Goal: Task Accomplishment & Management: Manage account settings

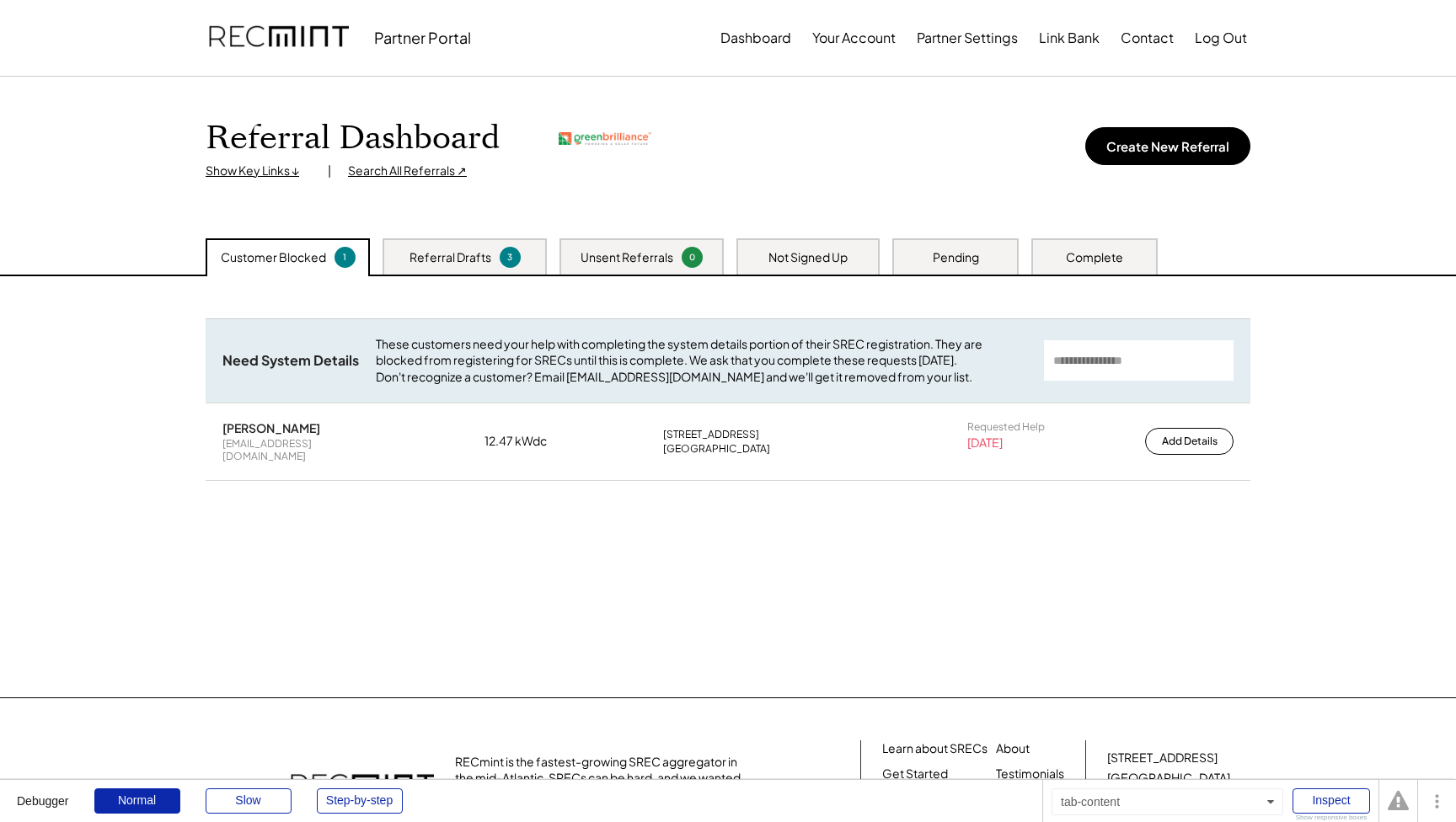
click at [638, 258] on div "Unsent Referrals" at bounding box center [626, 257] width 92 height 17
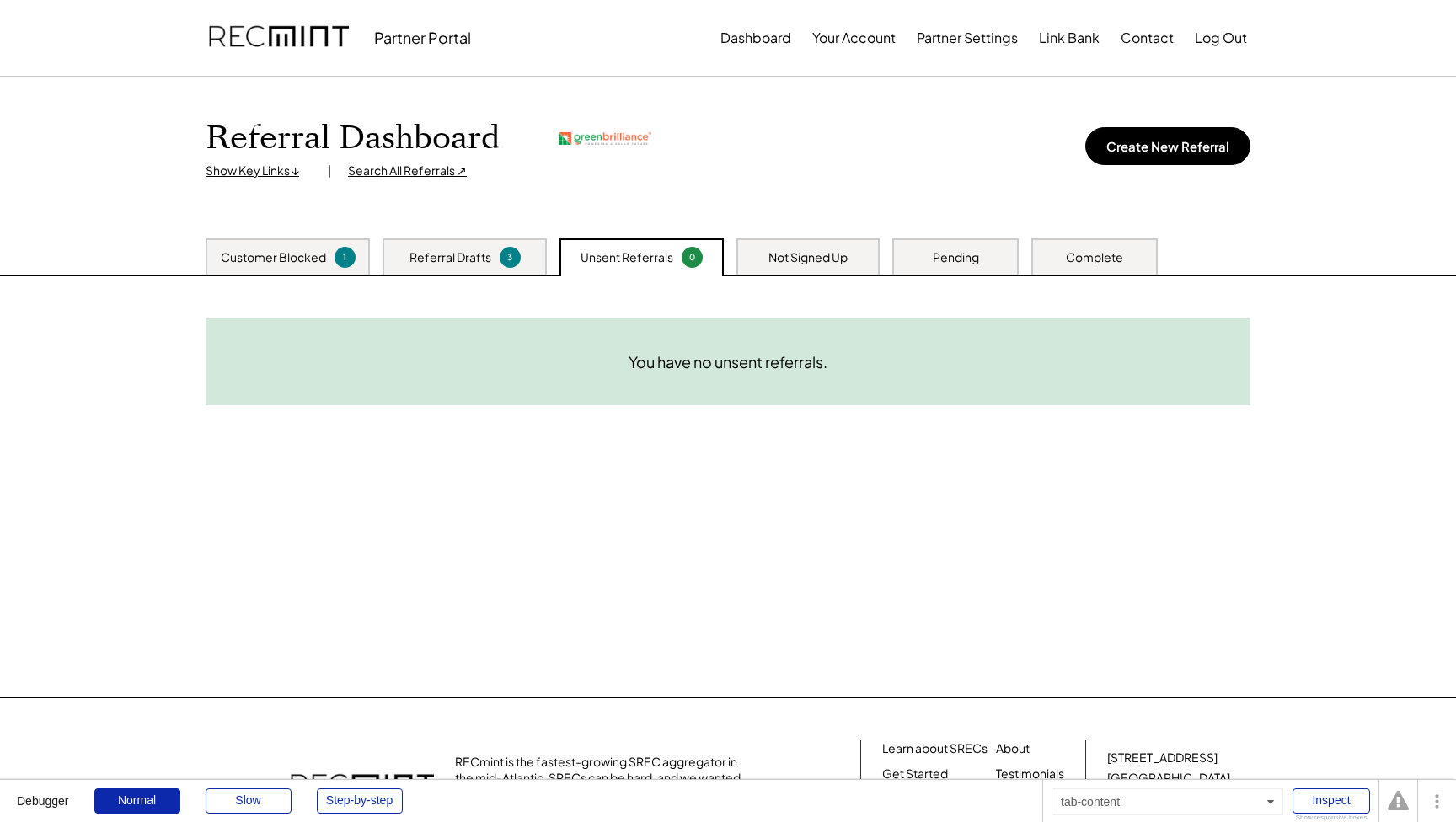
click at [298, 258] on div "Customer Blocked" at bounding box center [273, 257] width 106 height 17
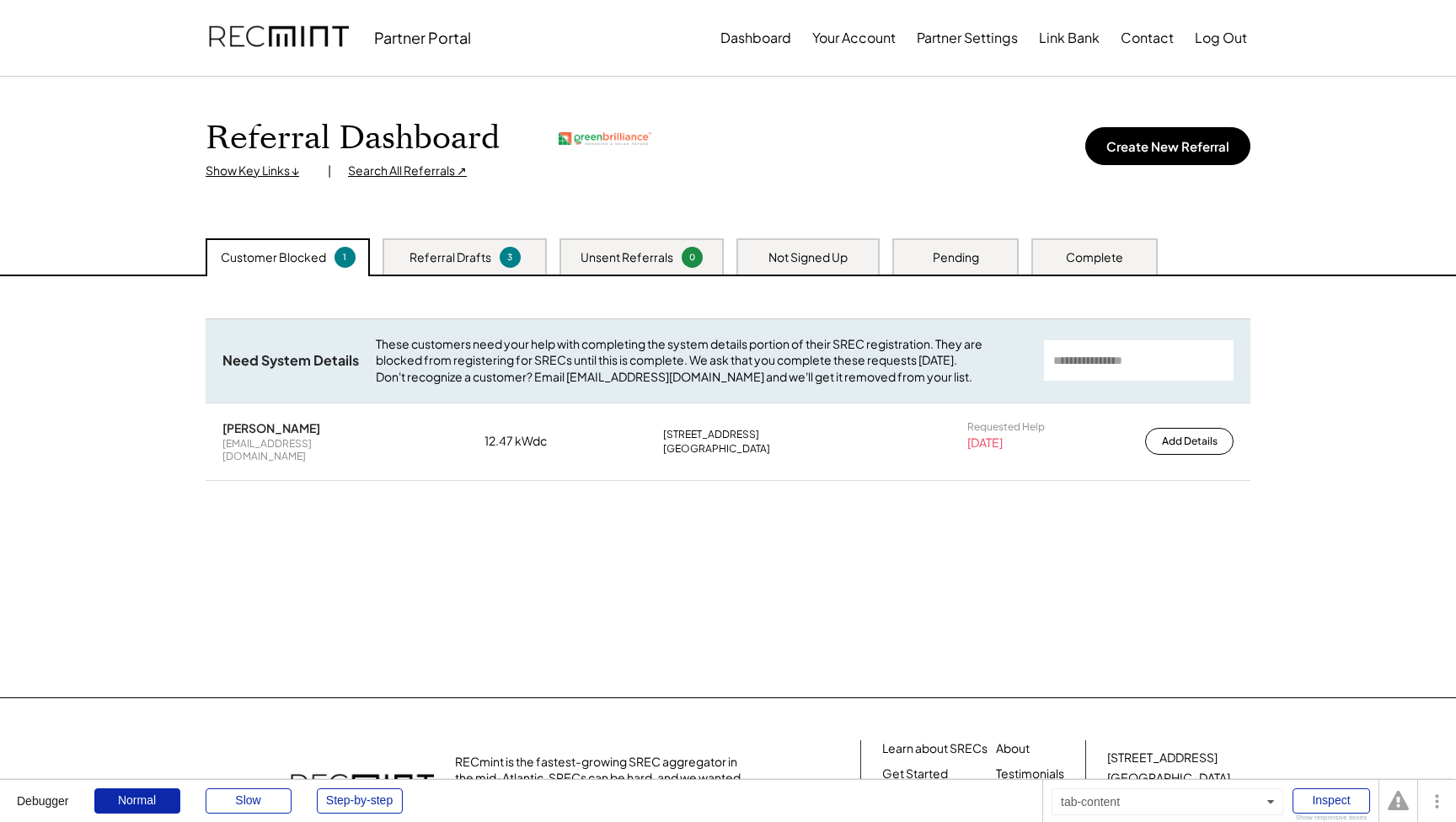
click at [833, 254] on div "Not Signed Up" at bounding box center [808, 257] width 79 height 17
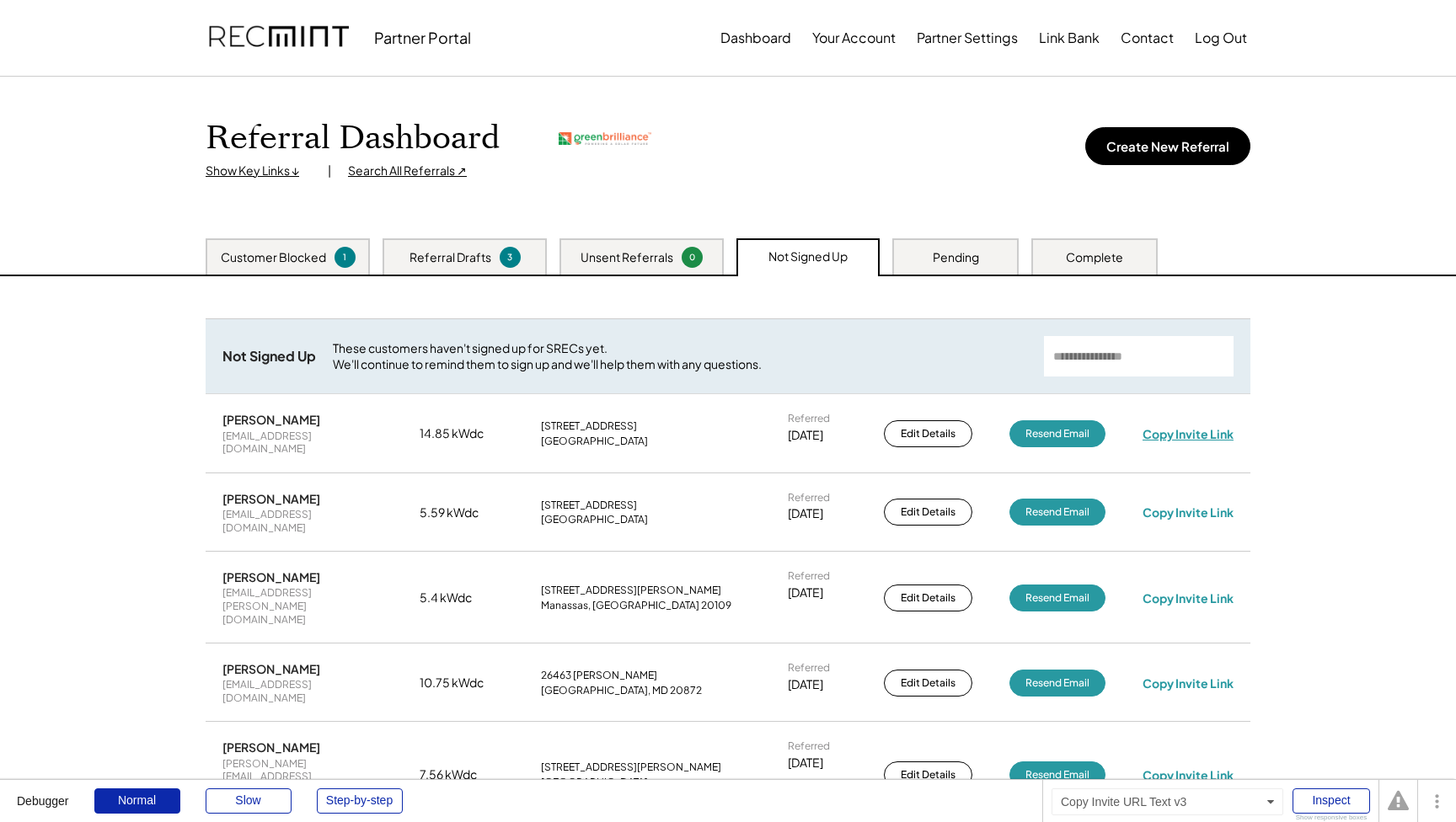
click at [1183, 429] on div "Copy Invite Link" at bounding box center [1188, 433] width 91 height 15
click at [949, 249] on div "Pending" at bounding box center [955, 257] width 47 height 17
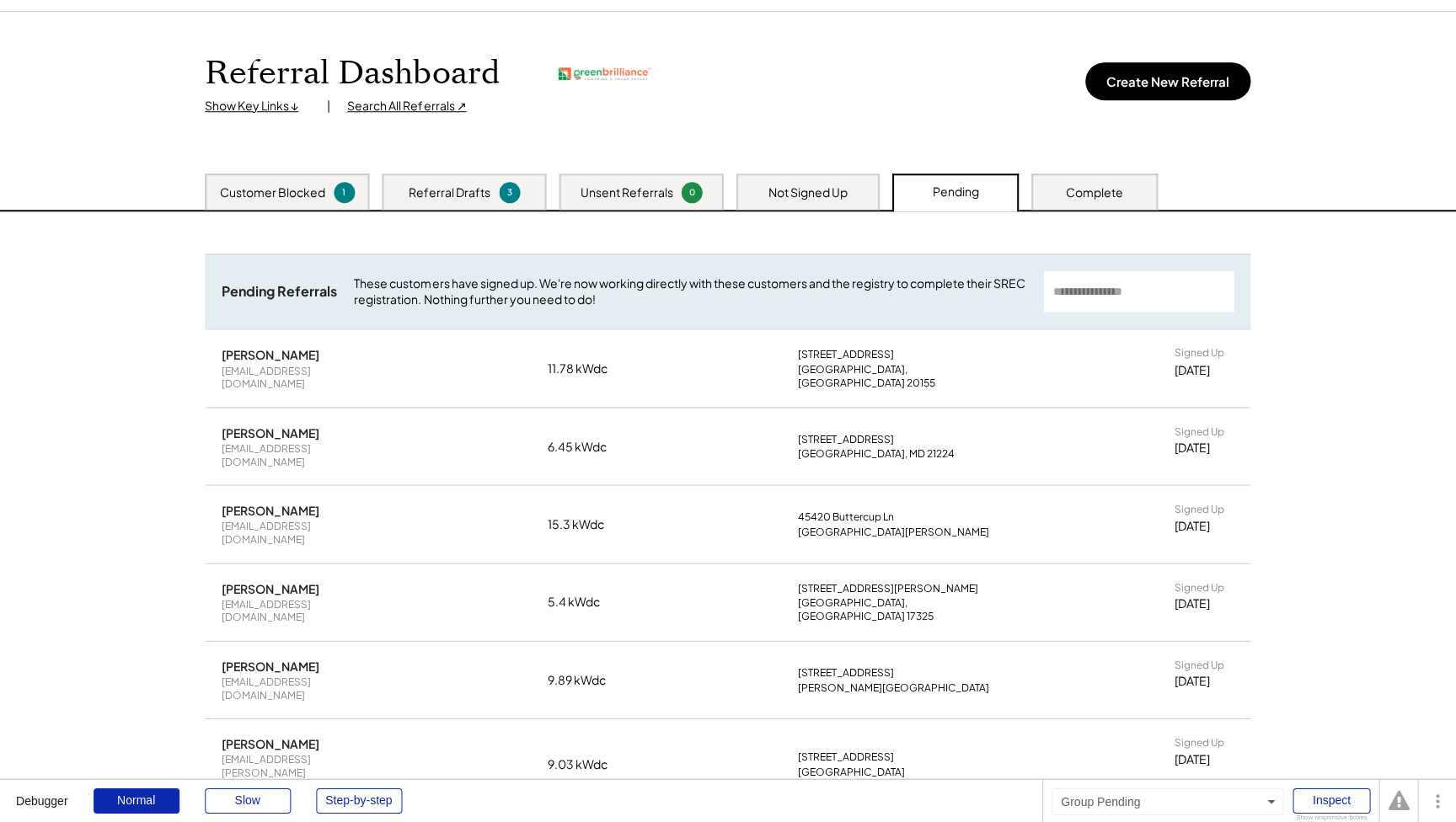
scroll to position [68, 0]
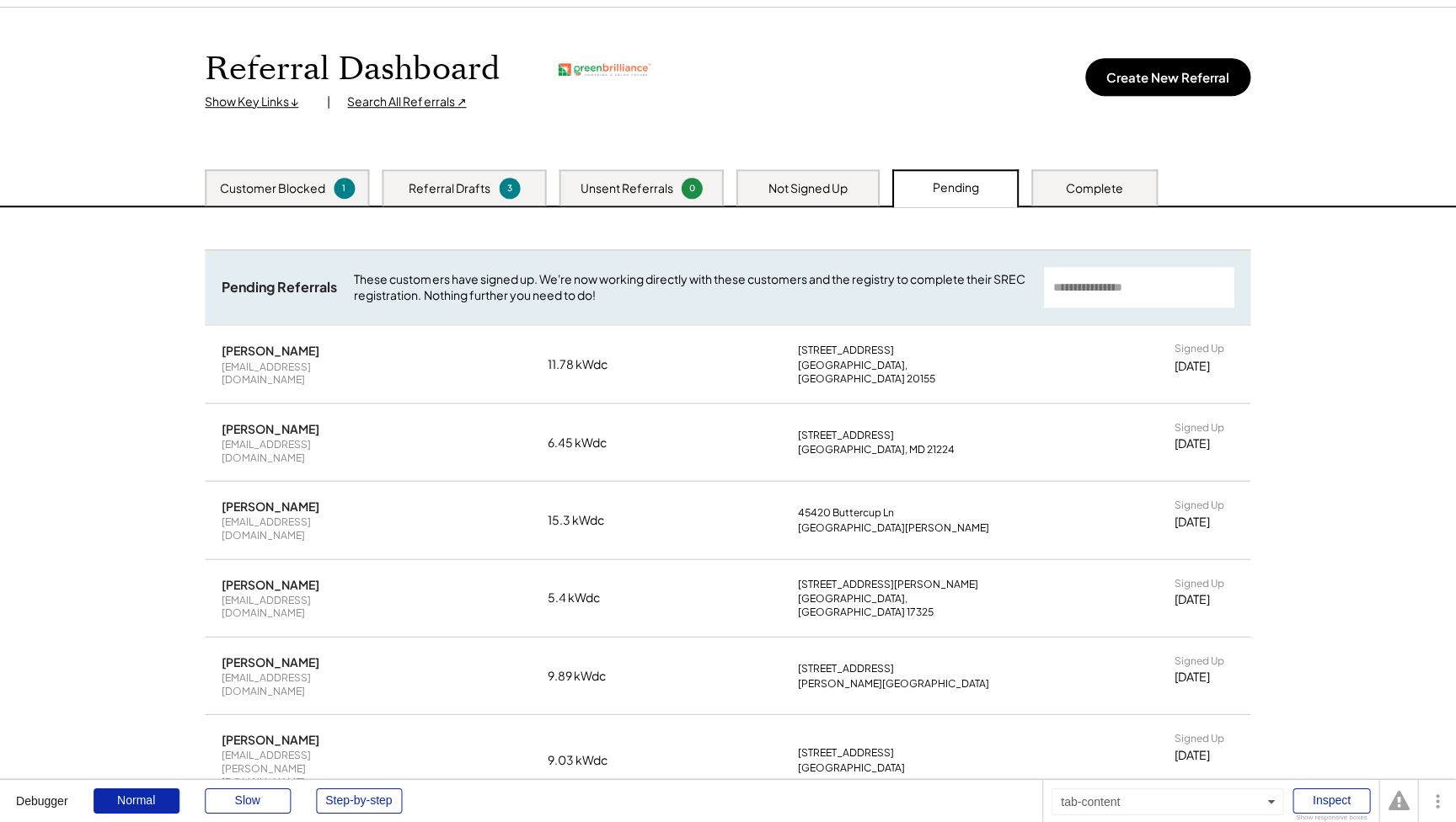
click at [1093, 184] on div "Complete" at bounding box center [1094, 189] width 57 height 17
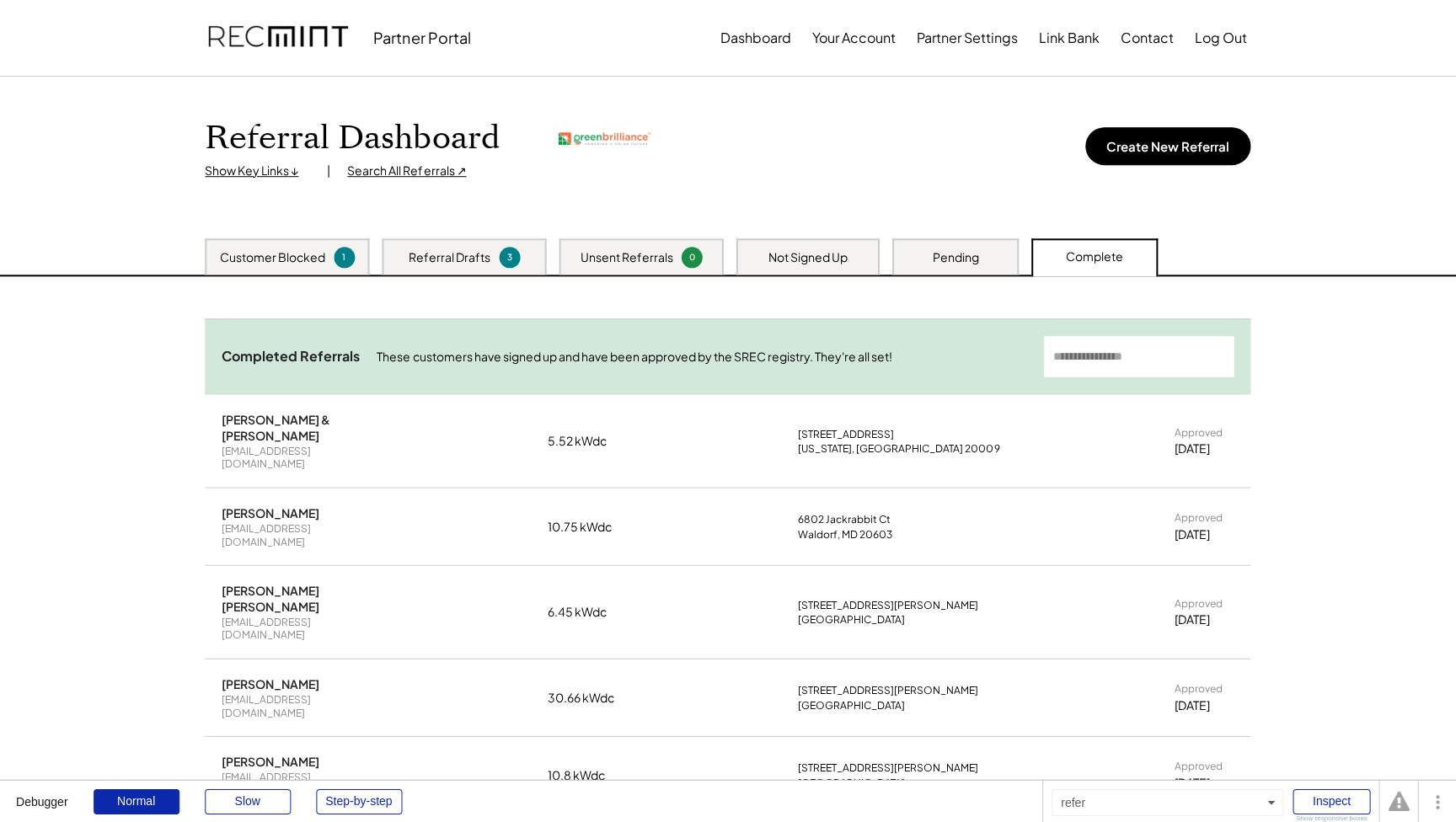
scroll to position [0, 0]
click at [271, 168] on div "Show Key Links ↓" at bounding box center [259, 171] width 106 height 17
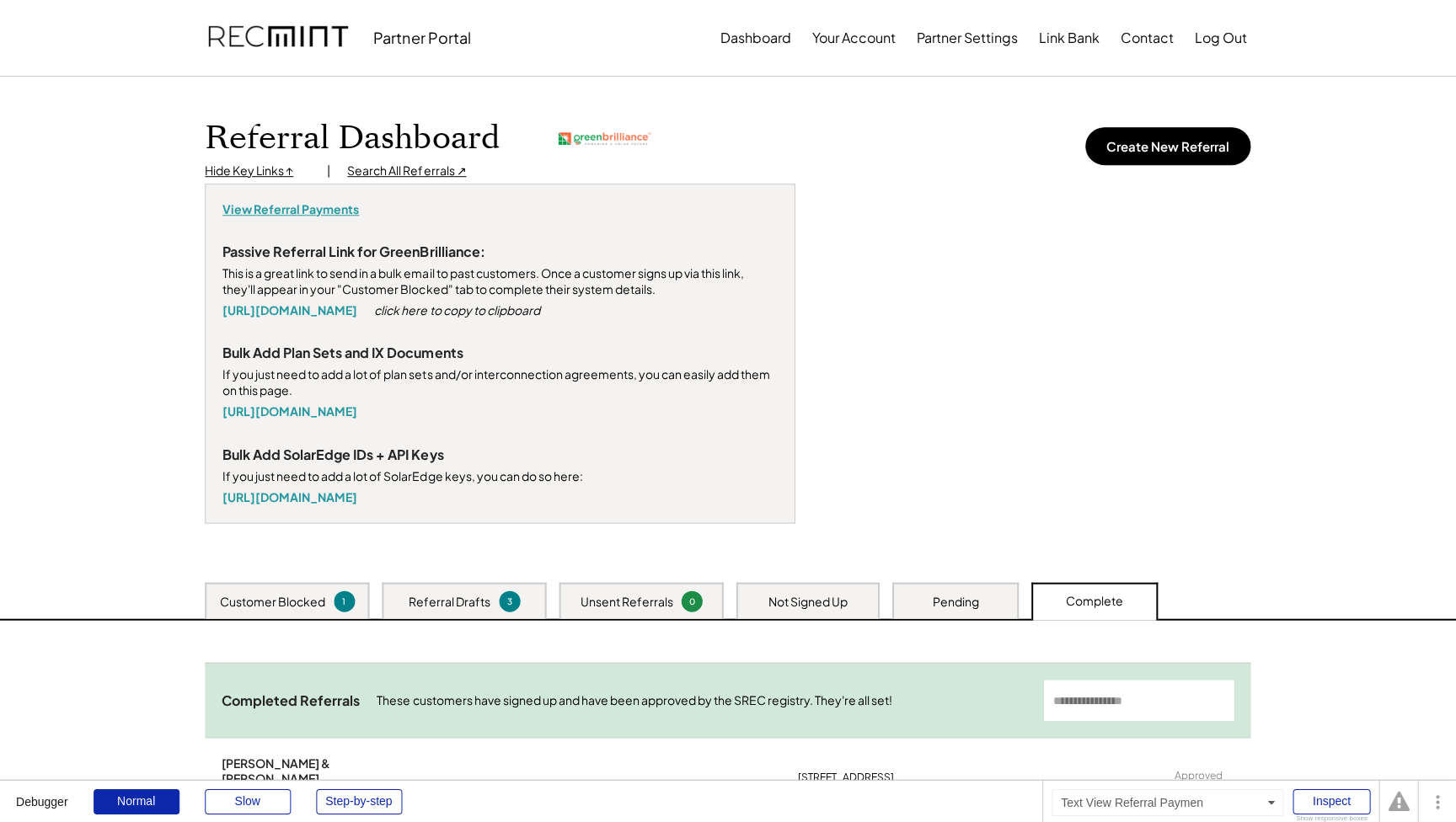
click at [287, 210] on div "View Referral Payments" at bounding box center [291, 210] width 136 height 17
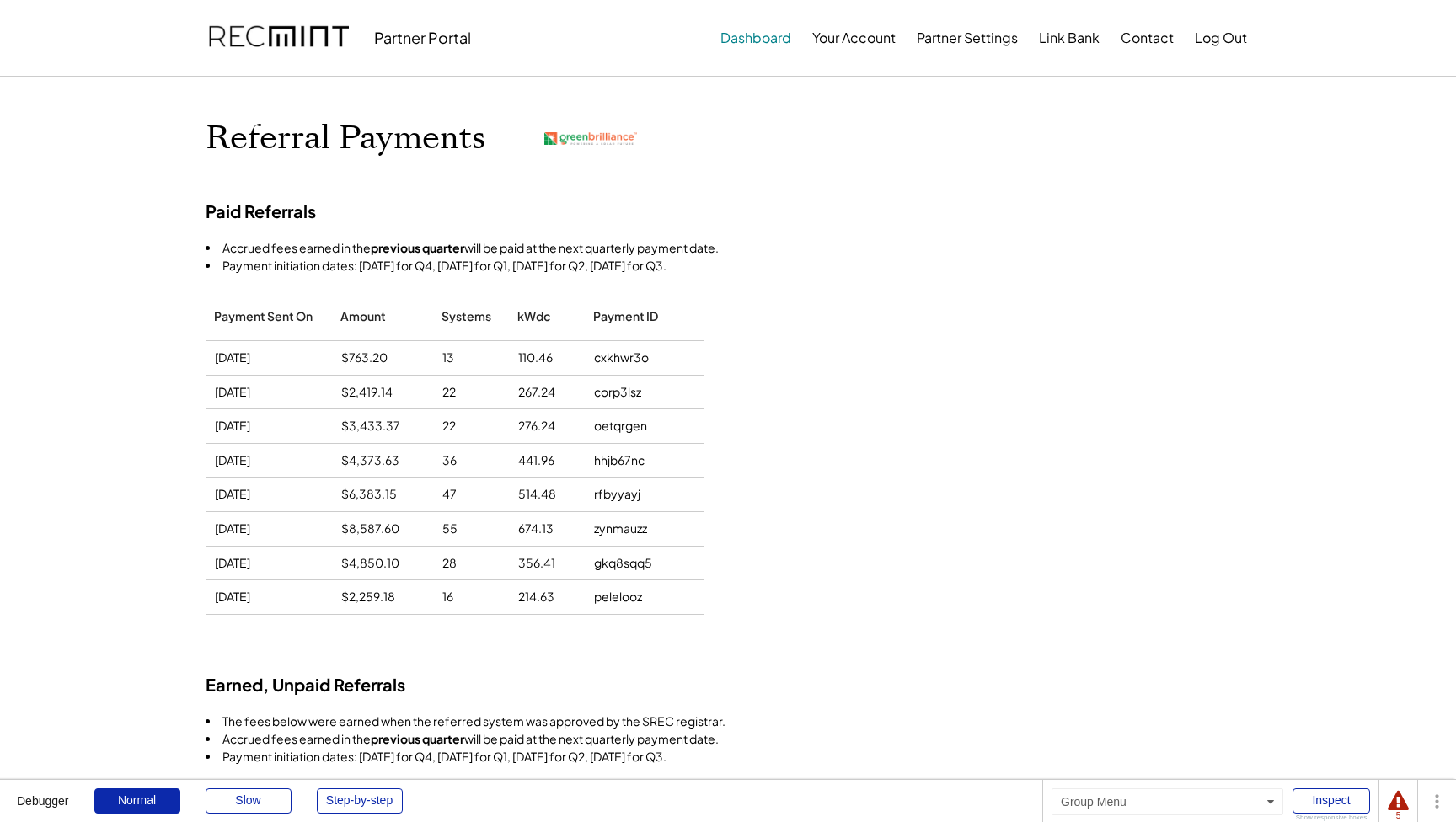
click at [746, 32] on button "Dashboard" at bounding box center [755, 39] width 71 height 34
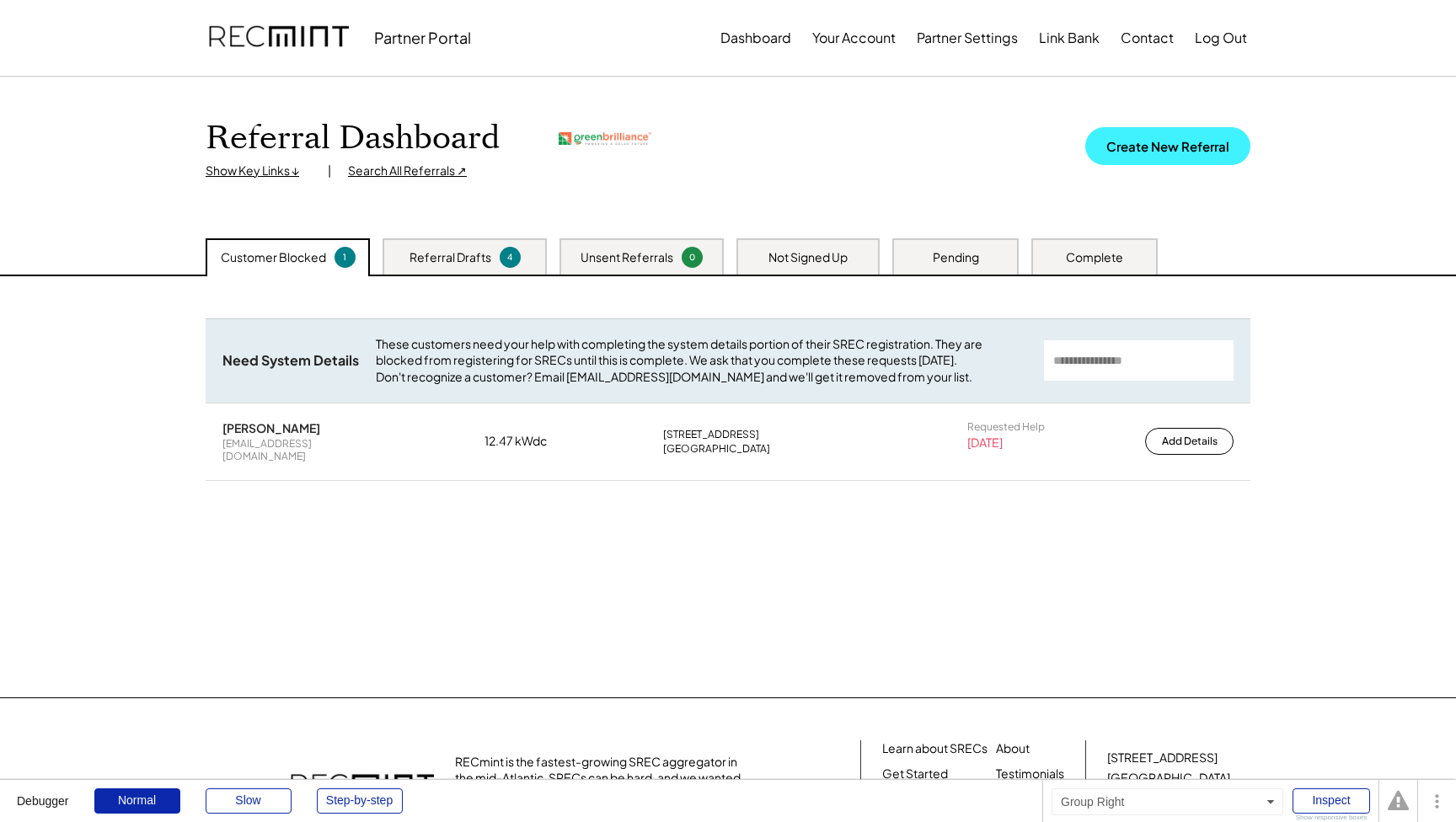
click at [1182, 134] on button "Create New Referral" at bounding box center [1168, 146] width 165 height 38
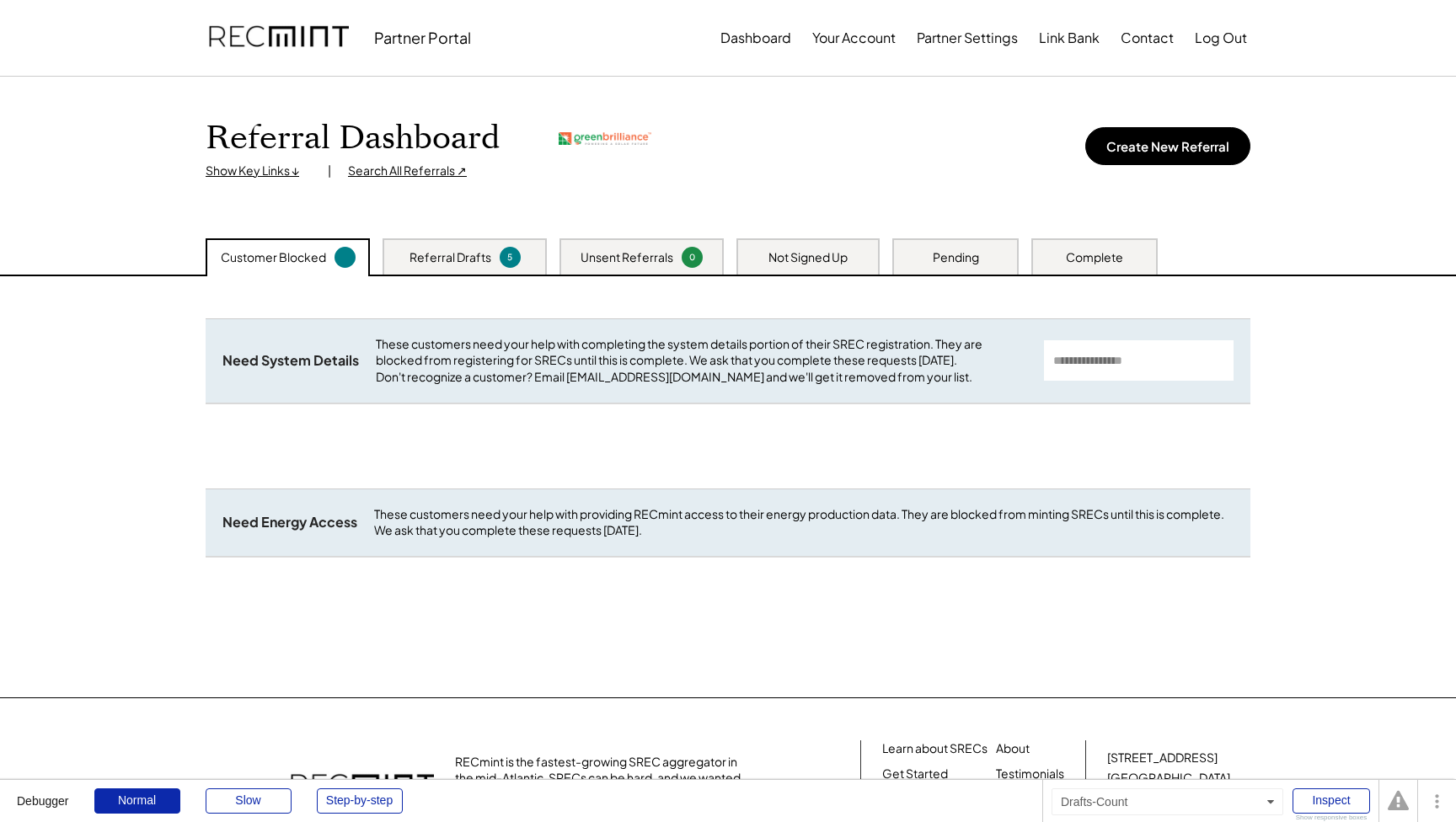
click at [508, 256] on div "5" at bounding box center [510, 257] width 16 height 13
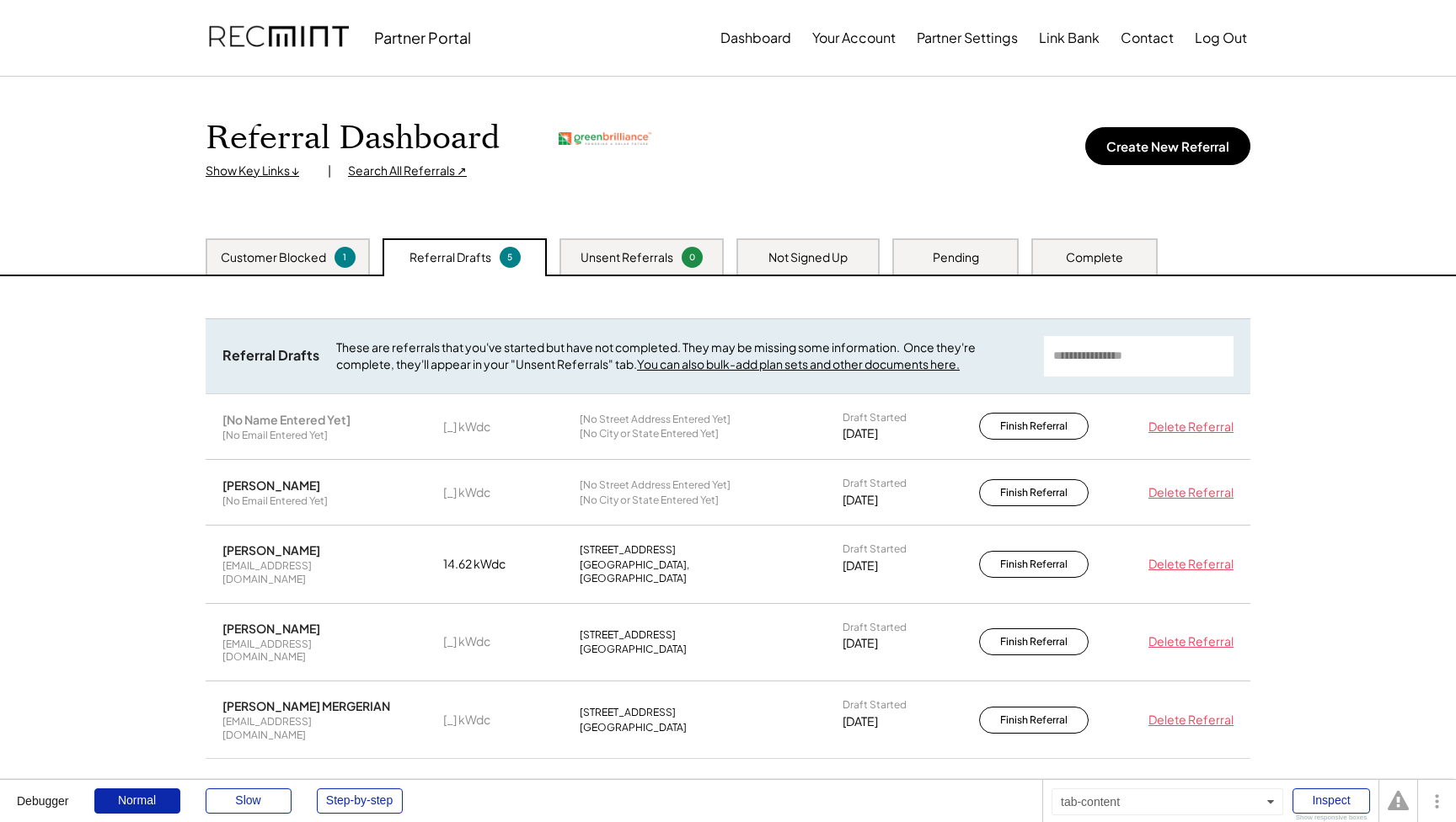
click at [610, 249] on div "Unsent Referrals" at bounding box center [626, 257] width 92 height 17
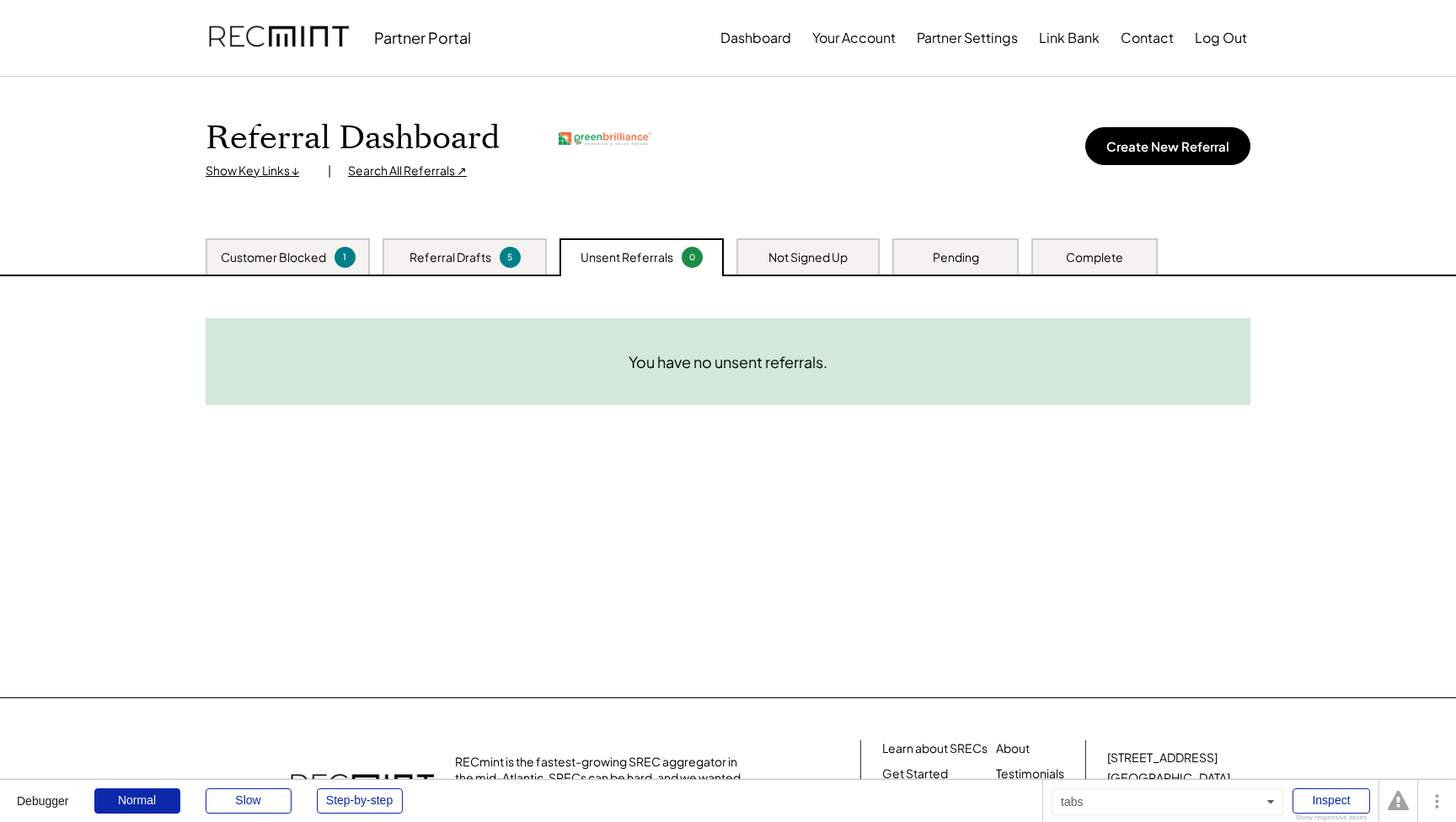
click at [792, 261] on div "Not Signed Up" at bounding box center [808, 257] width 79 height 17
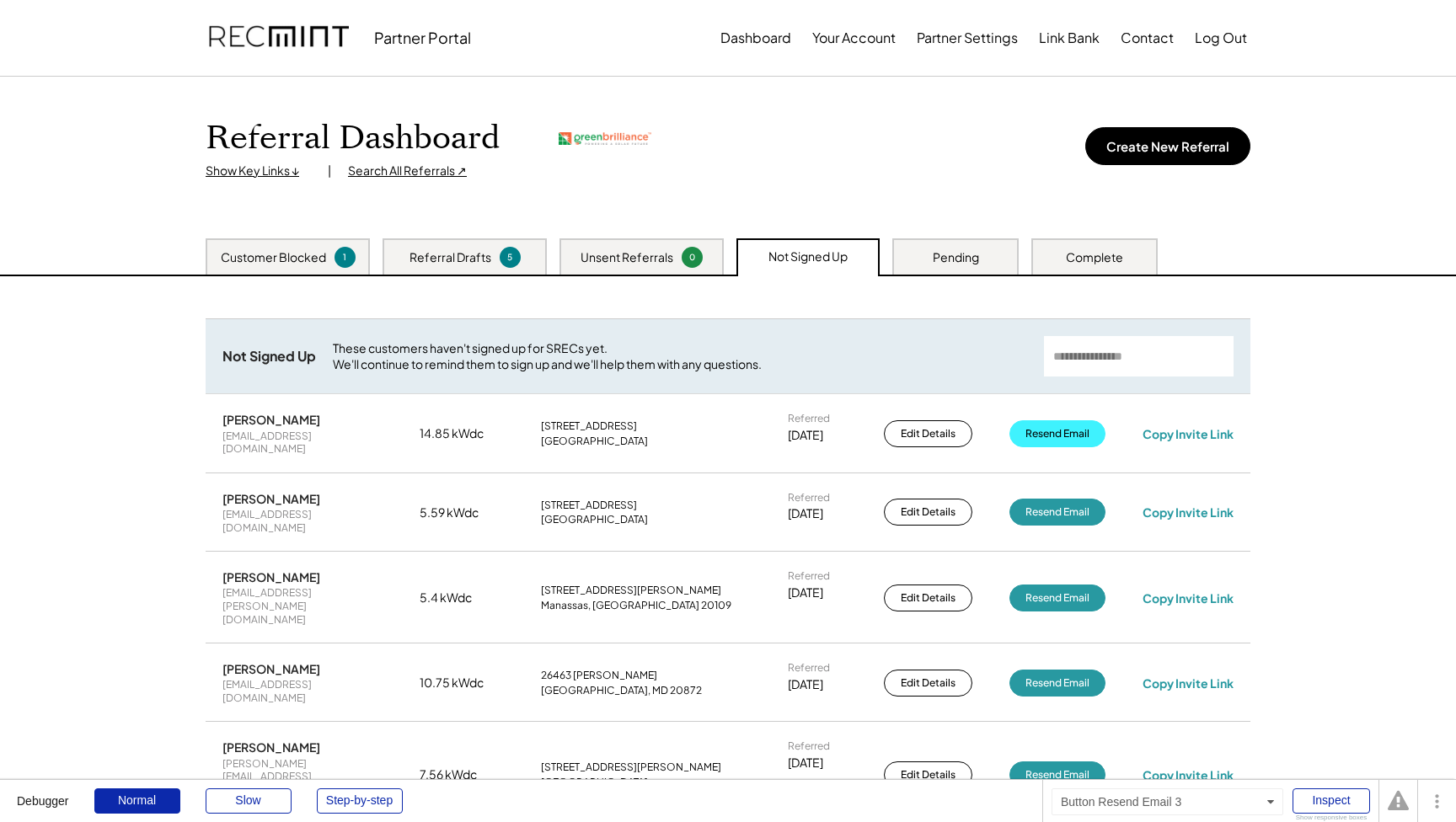
click at [1046, 422] on button "Resend Email" at bounding box center [1057, 433] width 96 height 27
click at [1212, 39] on button "Log Out" at bounding box center [1220, 39] width 52 height 34
